Goal: Task Accomplishment & Management: Manage account settings

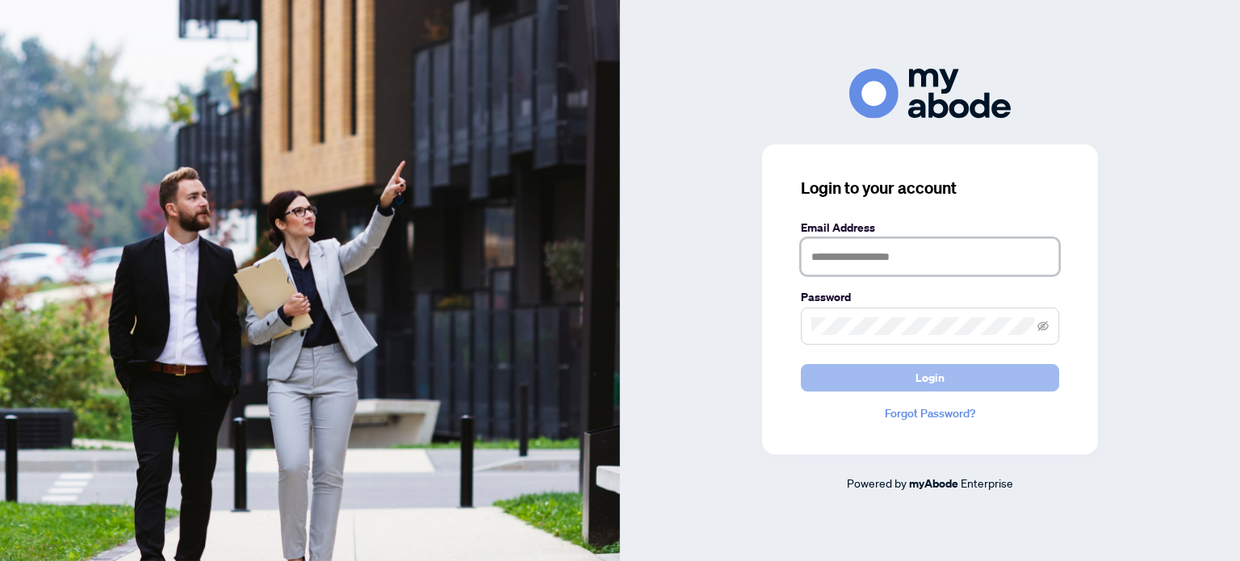
type input "**********"
click at [919, 380] on span "Login" at bounding box center [929, 378] width 29 height 26
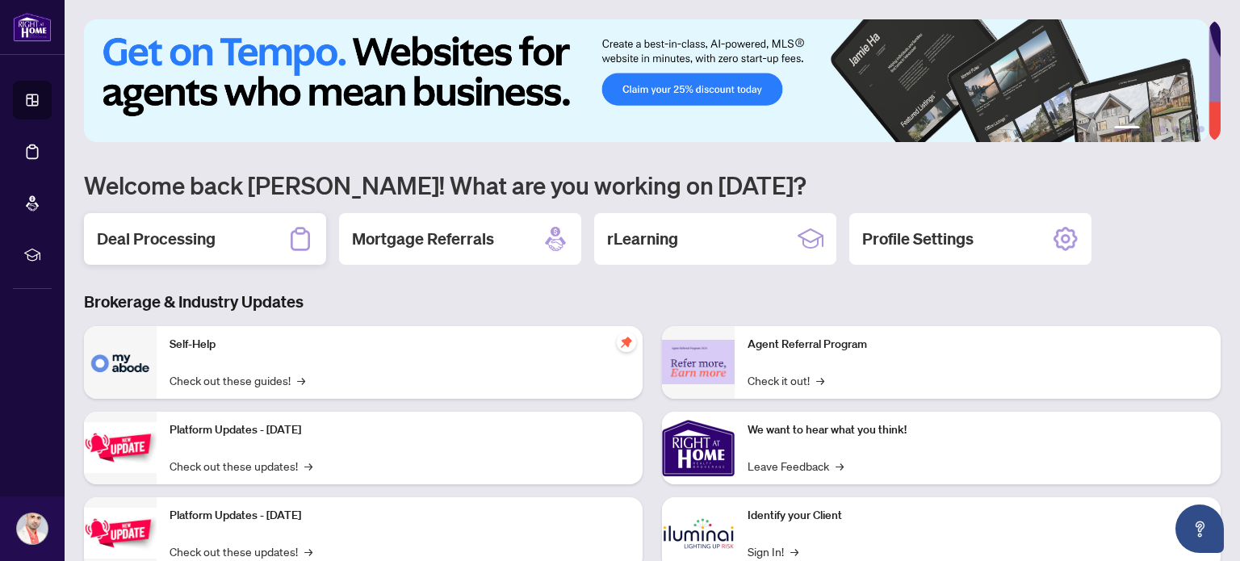
click at [195, 245] on h2 "Deal Processing" at bounding box center [156, 239] width 119 height 23
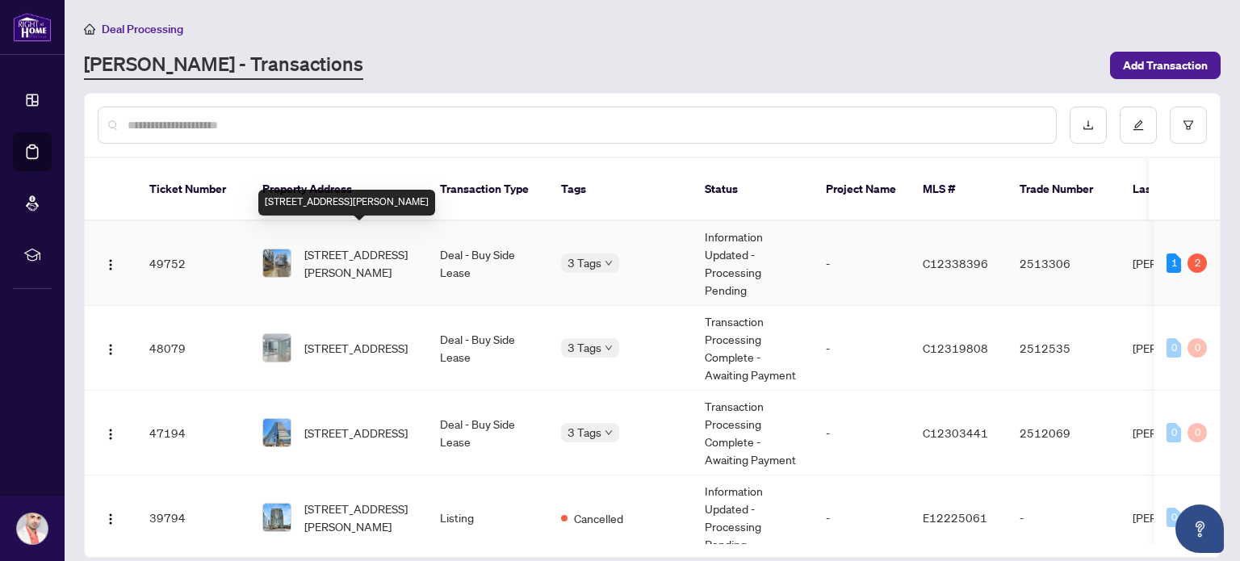
click at [358, 260] on span "[STREET_ADDRESS][PERSON_NAME]" at bounding box center [359, 263] width 110 height 36
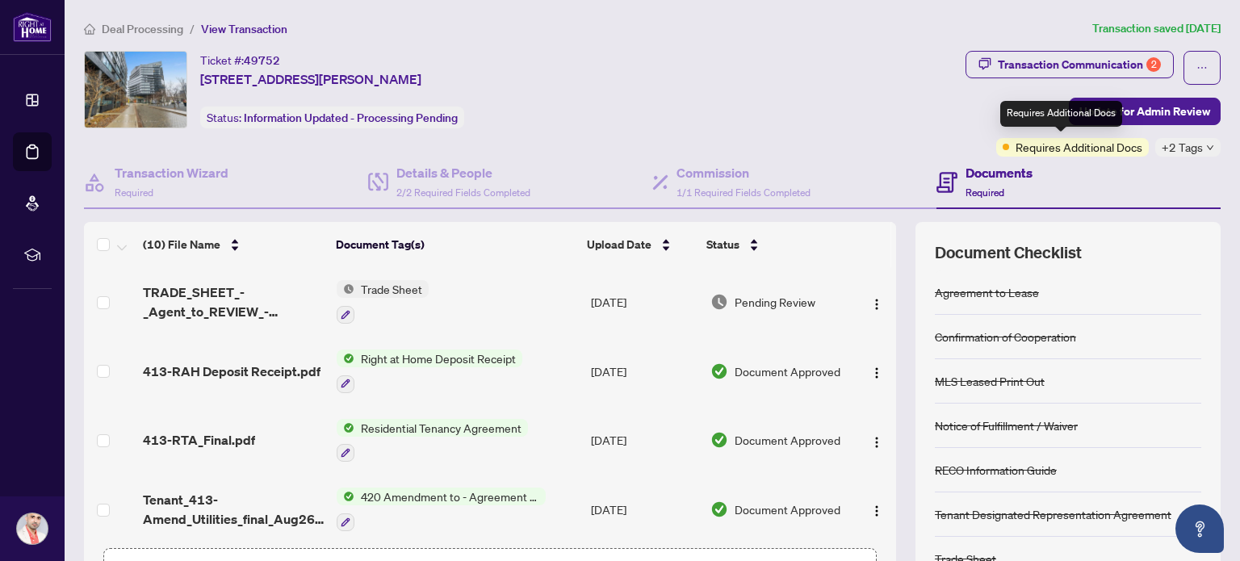
click at [1052, 148] on span "Requires Additional Docs" at bounding box center [1078, 147] width 127 height 18
drag, startPoint x: 872, startPoint y: 132, endPoint x: 858, endPoint y: 144, distance: 18.8
click at [872, 131] on div "Ticket #: 49752 413-21 Lawren Harris Sq, Toronto, Ontario M5A 0T4, Canada Statu…" at bounding box center [521, 104] width 881 height 106
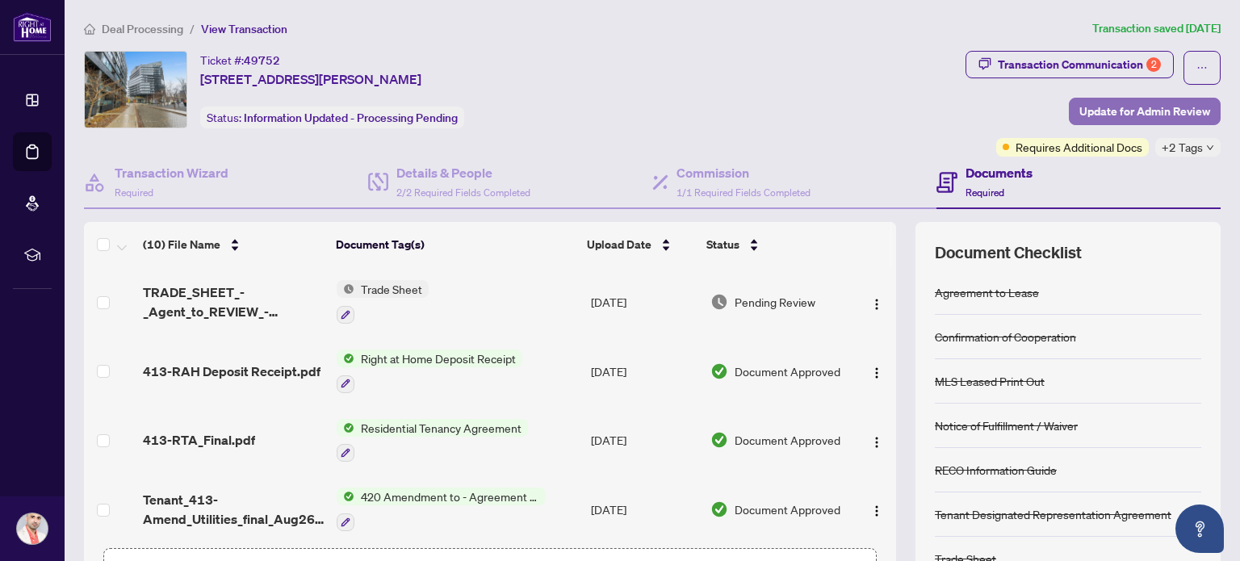
click at [1139, 111] on span "Update for Admin Review" at bounding box center [1144, 111] width 131 height 26
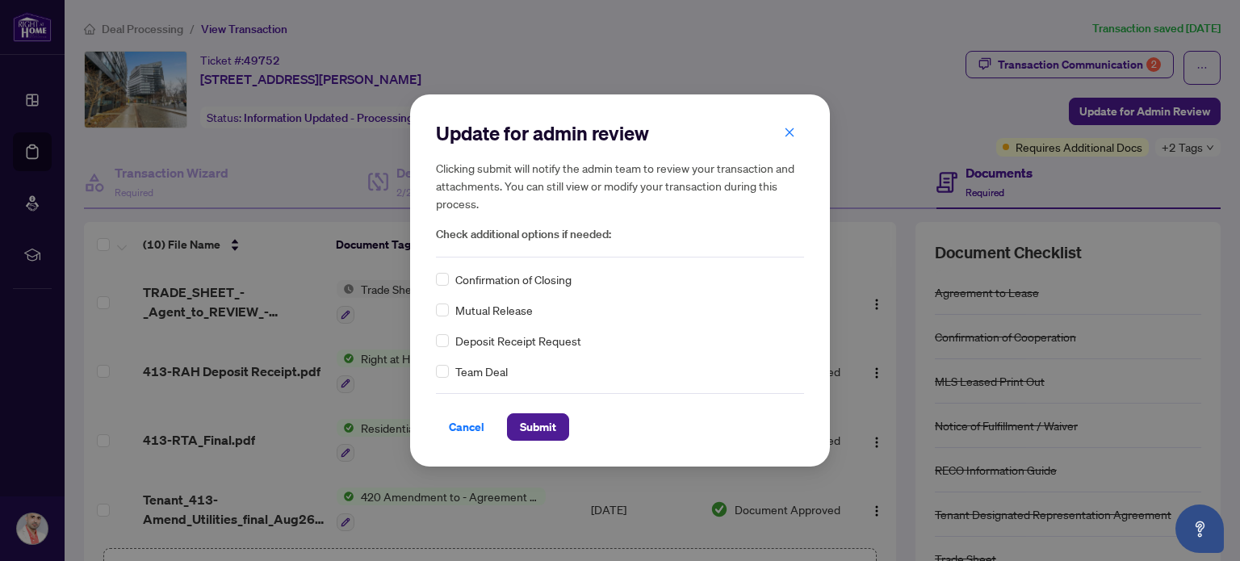
click at [492, 286] on span "Confirmation of Closing" at bounding box center [513, 279] width 116 height 18
click at [542, 427] on span "Submit" at bounding box center [538, 427] width 36 height 26
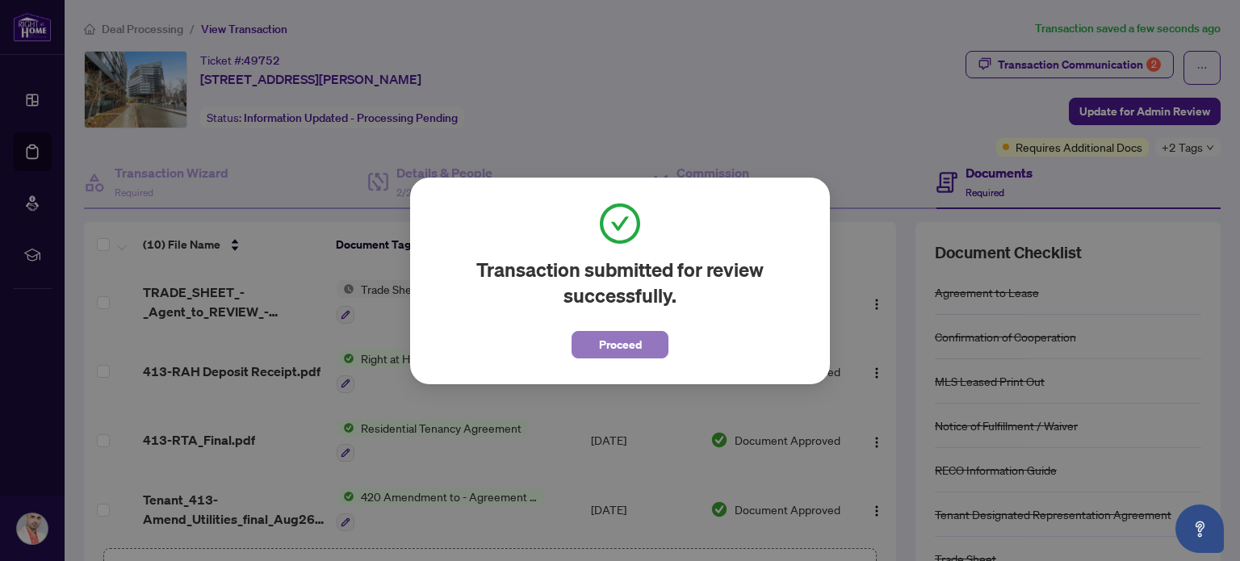
click at [587, 345] on button "Proceed" at bounding box center [619, 344] width 97 height 27
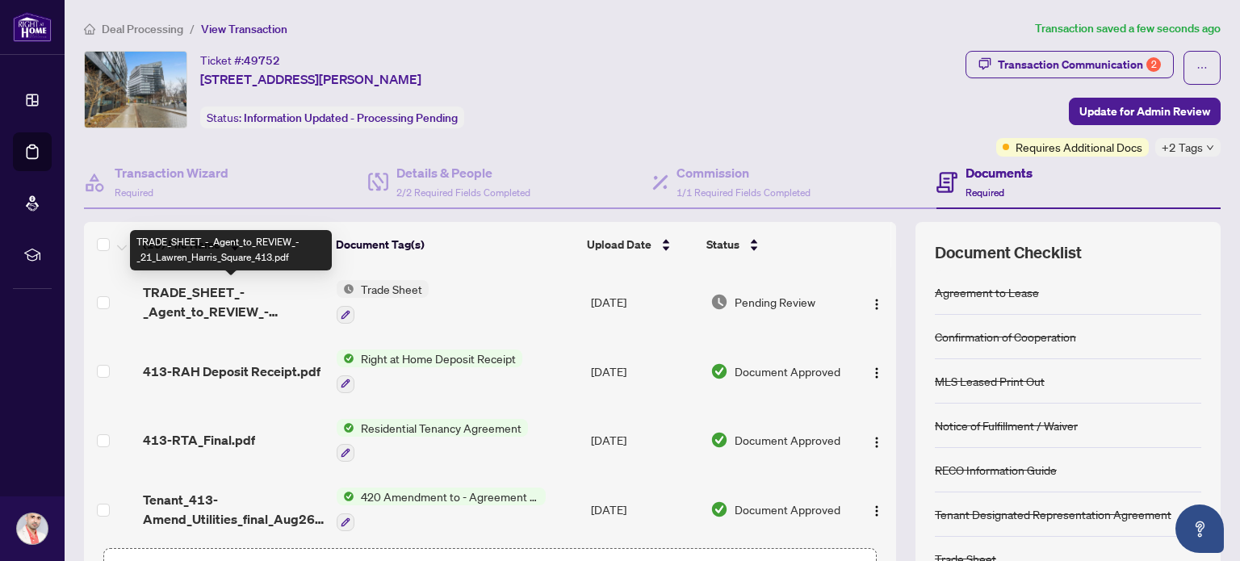
click at [219, 299] on span "TRADE_SHEET_-_Agent_to_REVIEW_-_21_Lawren_Harris_Square_413.pdf" at bounding box center [233, 301] width 181 height 39
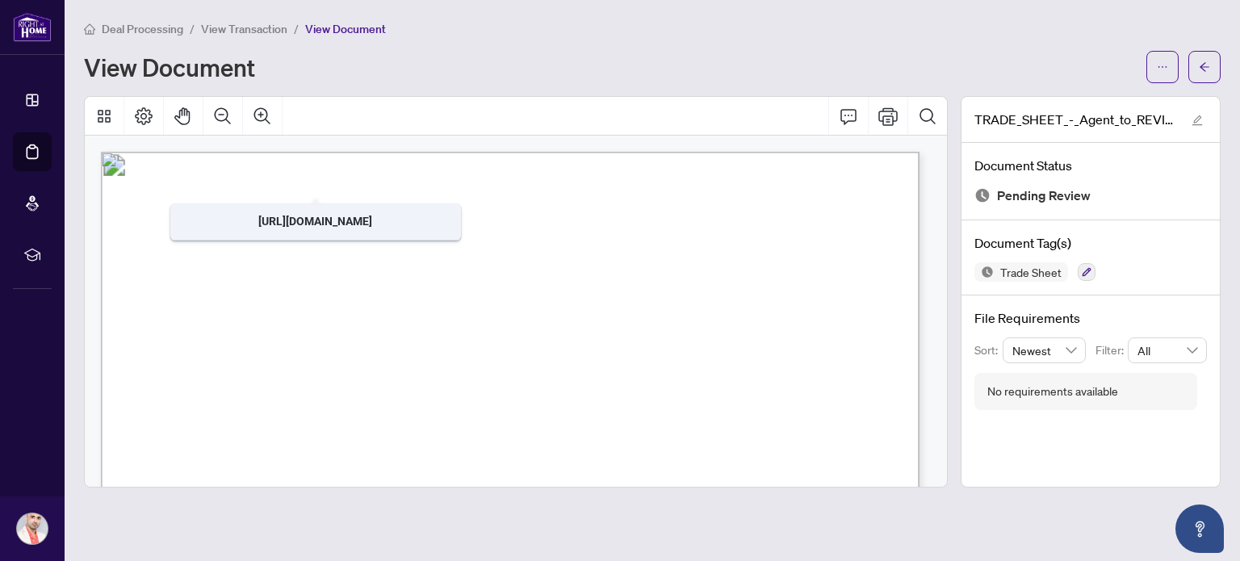
click at [240, 29] on span "View Transaction" at bounding box center [244, 29] width 86 height 15
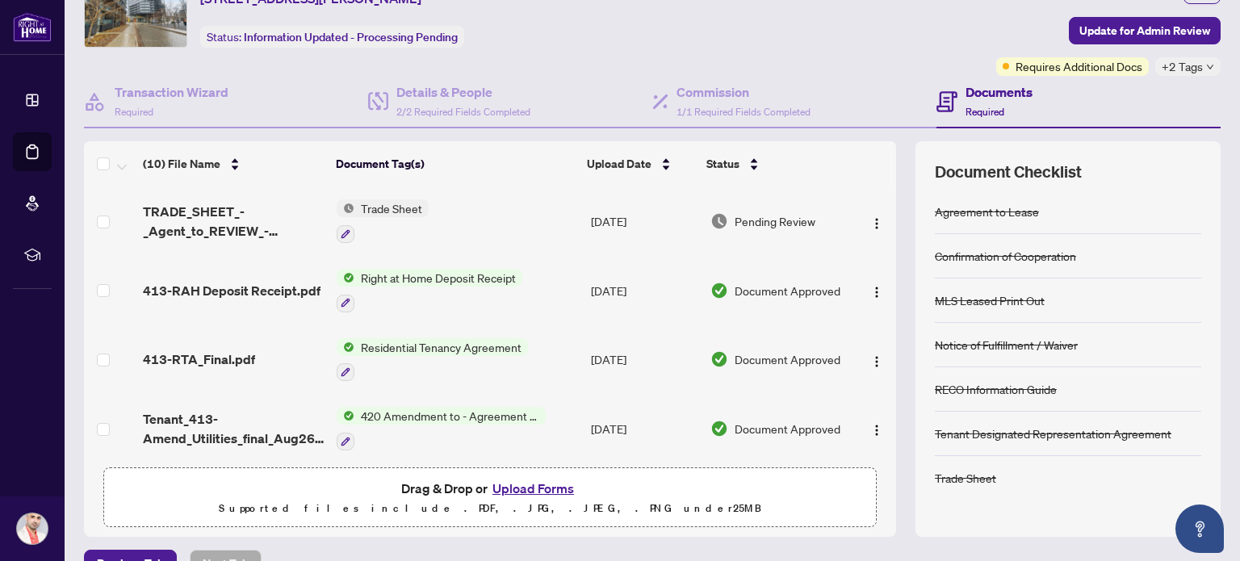
click at [430, 211] on td "Trade Sheet" at bounding box center [456, 220] width 253 height 69
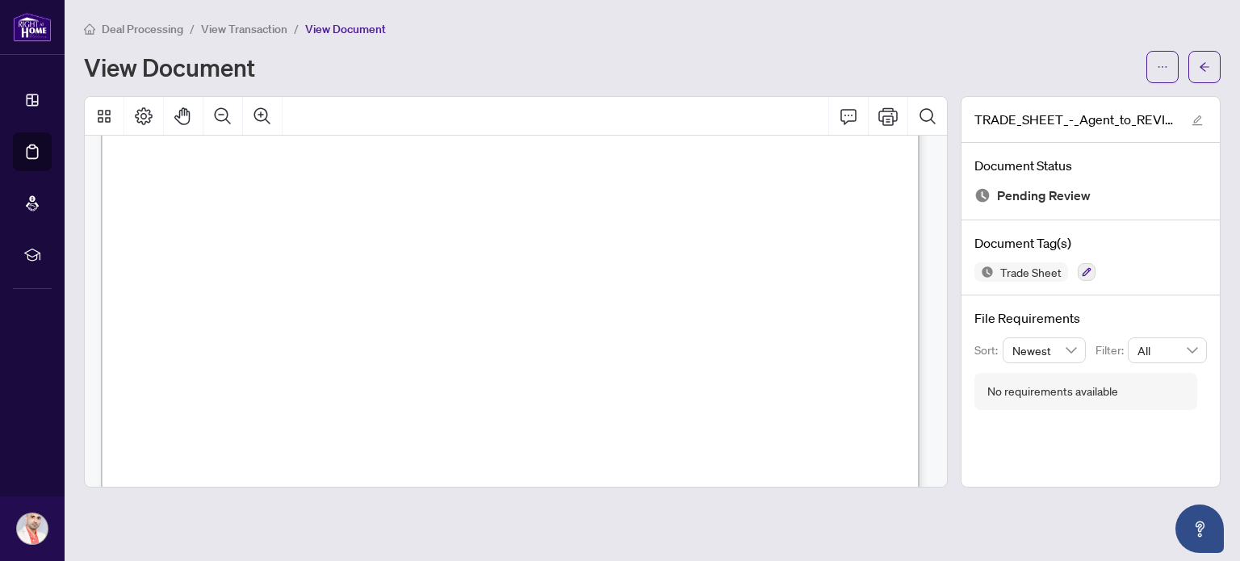
scroll to position [255, 0]
drag, startPoint x: 842, startPoint y: 265, endPoint x: 869, endPoint y: 265, distance: 26.6
click at [869, 265] on span "$1,138.25" at bounding box center [857, 263] width 40 height 9
click at [188, 277] on span "Agents:" at bounding box center [165, 284] width 46 height 15
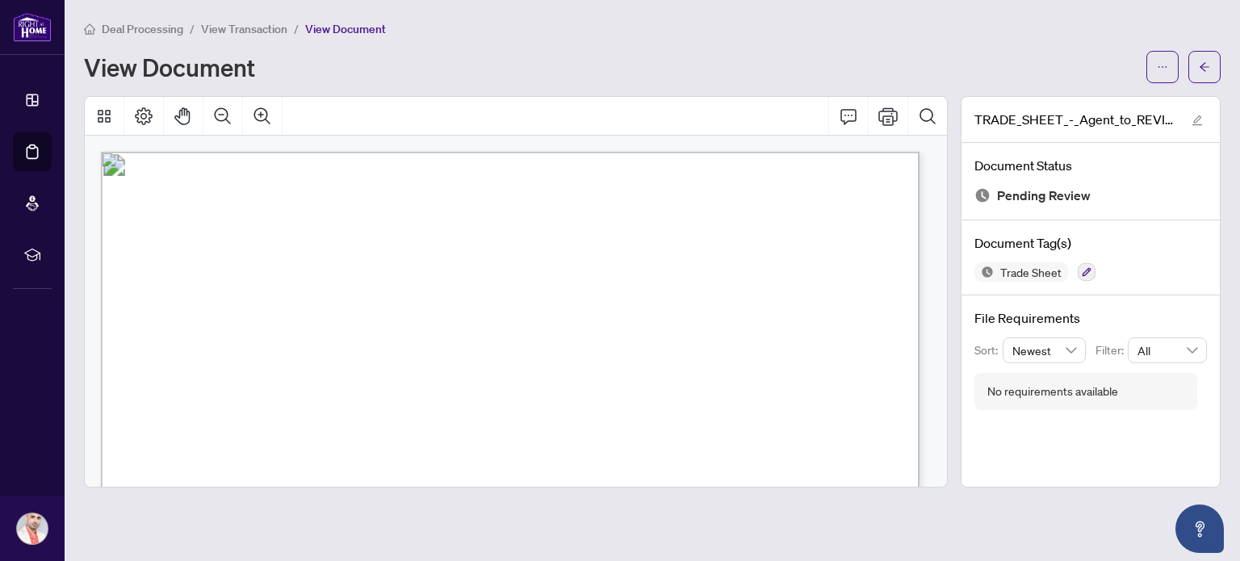
click at [235, 23] on span "View Transaction" at bounding box center [244, 29] width 86 height 15
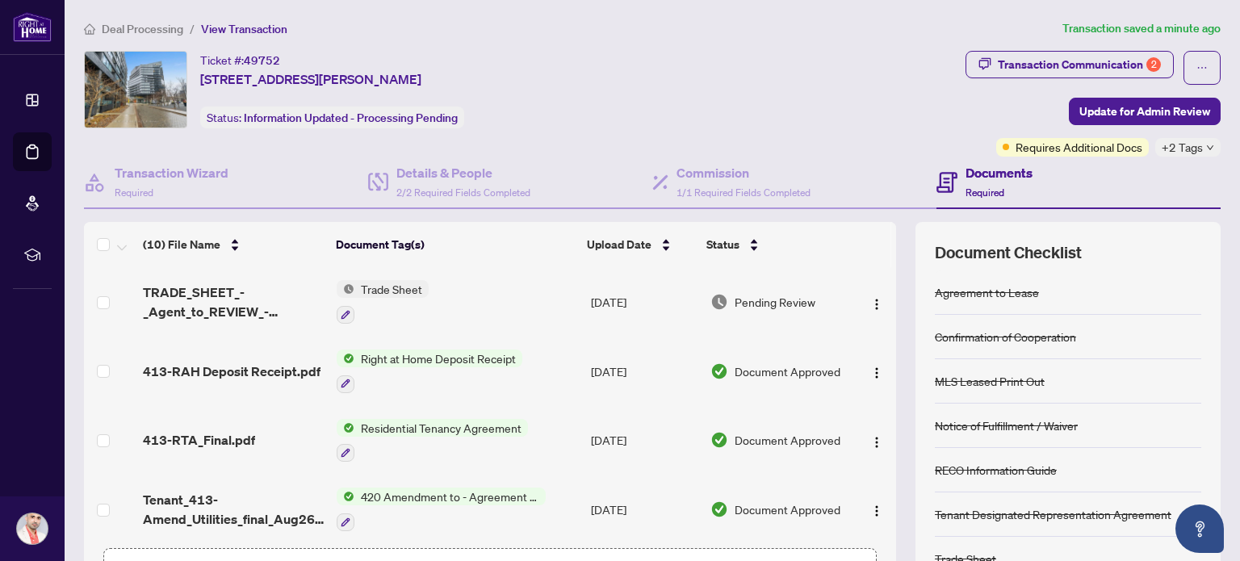
click at [151, 28] on span "Deal Processing" at bounding box center [143, 29] width 82 height 15
